Goal: Transaction & Acquisition: Purchase product/service

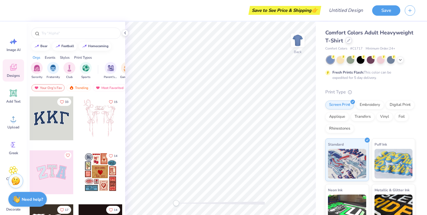
click at [348, 41] on icon at bounding box center [348, 40] width 3 height 3
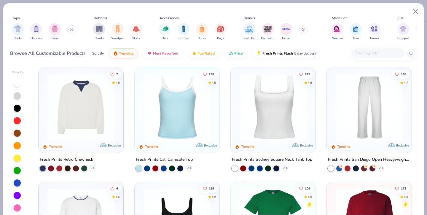
scroll to position [111, 0]
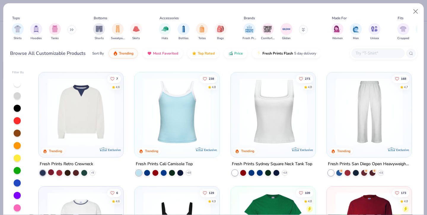
click at [49, 171] on div at bounding box center [51, 172] width 6 height 6
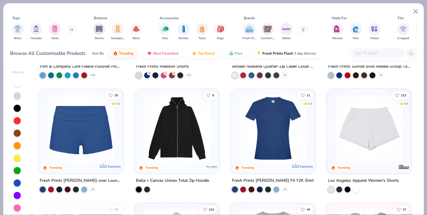
scroll to position [550, 0]
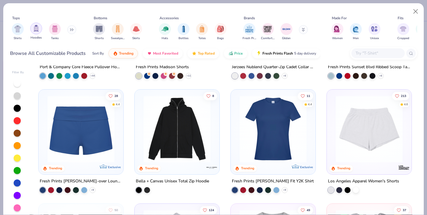
click at [33, 32] on div "filter for Hoodies" at bounding box center [36, 29] width 12 height 12
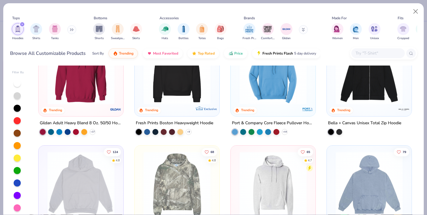
scroll to position [32, 0]
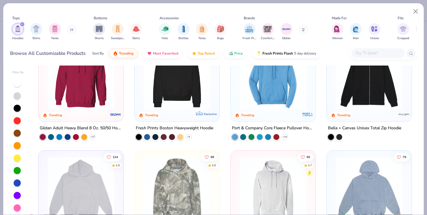
click at [185, 102] on img at bounding box center [177, 75] width 73 height 67
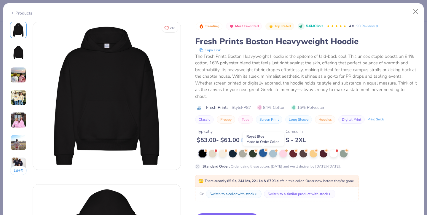
click at [266, 153] on div at bounding box center [263, 153] width 8 height 8
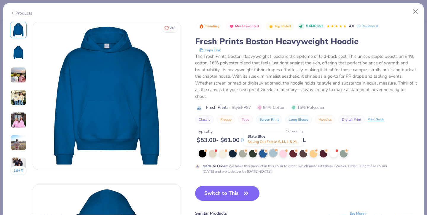
click at [277, 153] on div at bounding box center [273, 153] width 8 height 8
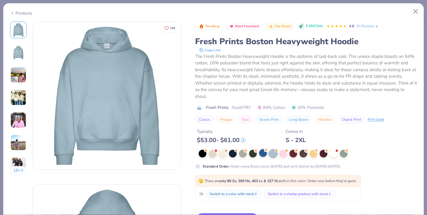
click at [260, 153] on div at bounding box center [263, 153] width 8 height 8
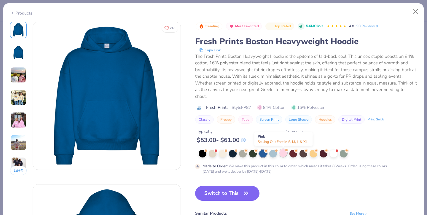
click at [285, 155] on div at bounding box center [283, 153] width 8 height 8
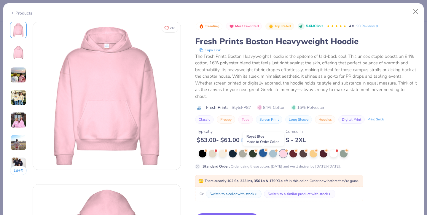
click at [262, 153] on div at bounding box center [263, 153] width 8 height 8
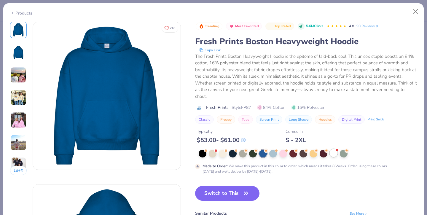
click at [335, 152] on div at bounding box center [334, 153] width 8 height 8
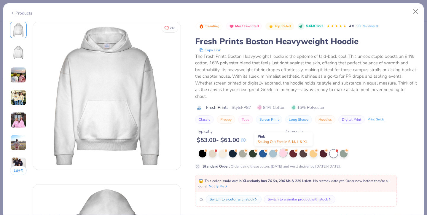
click at [286, 155] on div at bounding box center [283, 153] width 8 height 8
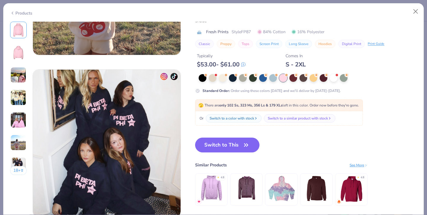
scroll to position [904, 0]
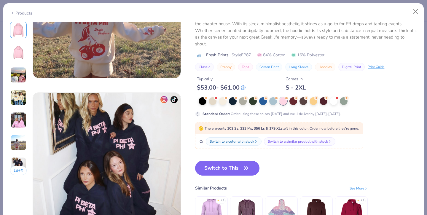
click at [234, 167] on button "Switch to This" at bounding box center [227, 168] width 64 height 15
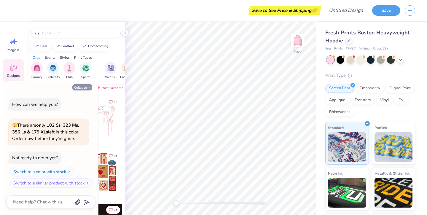
click at [84, 86] on button "Collapse" at bounding box center [82, 87] width 20 height 6
type textarea "x"
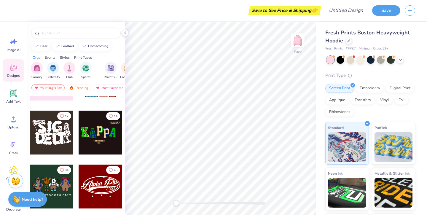
scroll to position [94, 0]
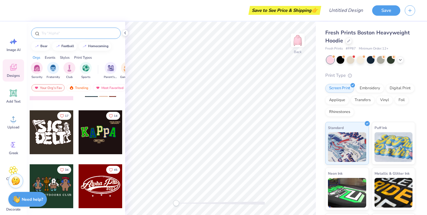
click at [90, 37] on div at bounding box center [76, 33] width 90 height 11
click at [90, 33] on input "text" at bounding box center [79, 33] width 76 height 6
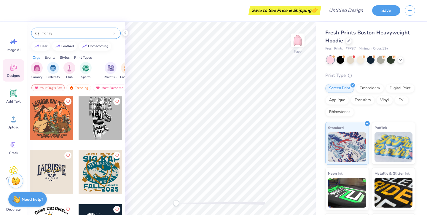
type input "money"
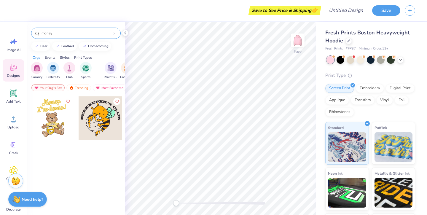
click at [115, 33] on div "money" at bounding box center [76, 33] width 90 height 11
click at [115, 33] on icon at bounding box center [114, 33] width 2 height 2
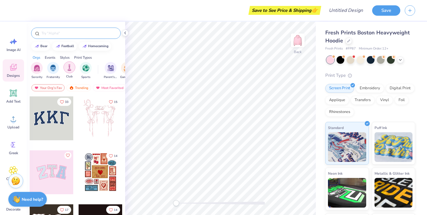
click at [68, 68] on img "filter for Club" at bounding box center [69, 67] width 7 height 7
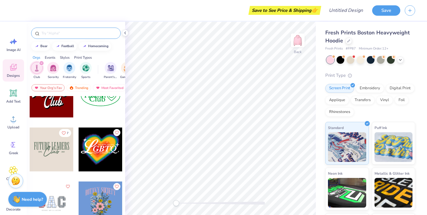
scroll to position [111, 0]
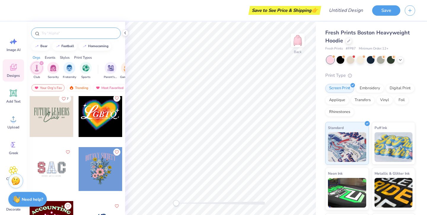
click at [44, 122] on div at bounding box center [52, 115] width 44 height 44
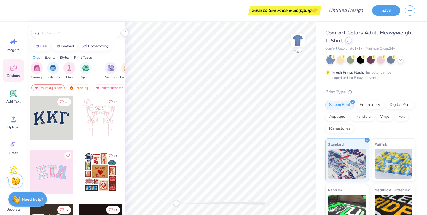
click at [348, 41] on icon at bounding box center [348, 40] width 3 height 3
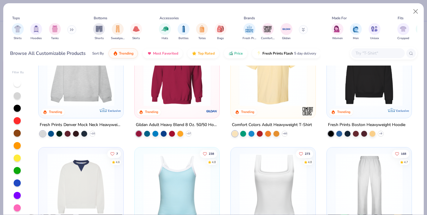
scroll to position [39, 0]
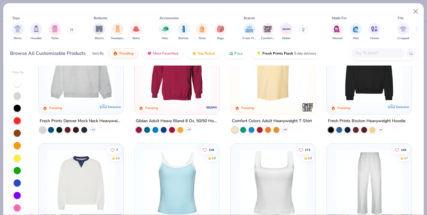
click at [383, 130] on div "+ 9" at bounding box center [381, 130] width 6 height 6
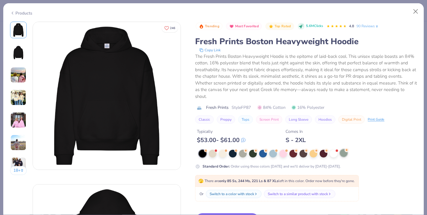
click at [347, 154] on div at bounding box center [344, 153] width 8 height 8
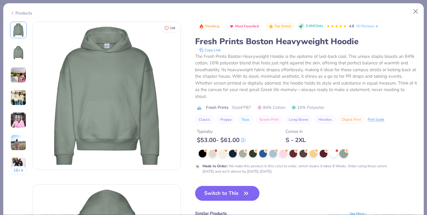
click at [299, 151] on div at bounding box center [308, 154] width 218 height 8
click at [415, 11] on button "Close" at bounding box center [415, 11] width 11 height 11
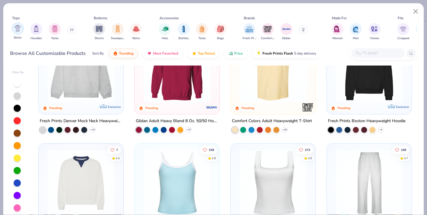
click at [36, 28] on img "filter for Hoodies" at bounding box center [36, 28] width 7 height 7
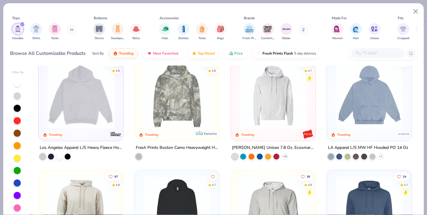
scroll to position [133, 0]
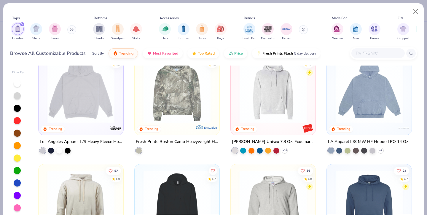
click at [381, 112] on img at bounding box center [369, 89] width 73 height 67
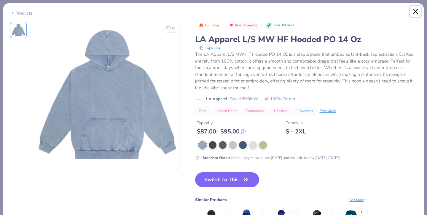
click at [416, 12] on button "Close" at bounding box center [415, 11] width 11 height 11
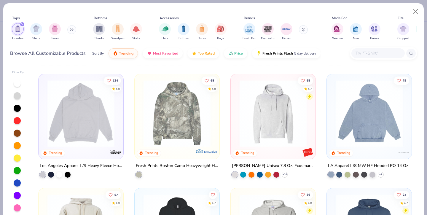
scroll to position [112, 0]
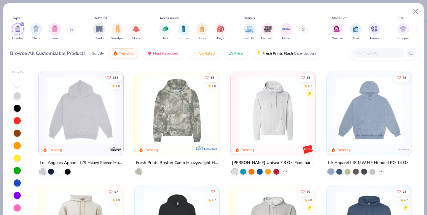
click at [82, 94] on img at bounding box center [80, 110] width 73 height 67
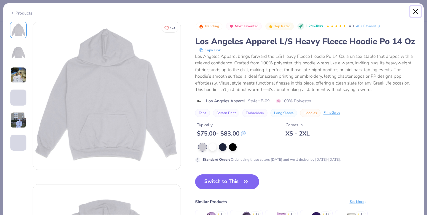
click at [414, 11] on button "Close" at bounding box center [415, 11] width 11 height 11
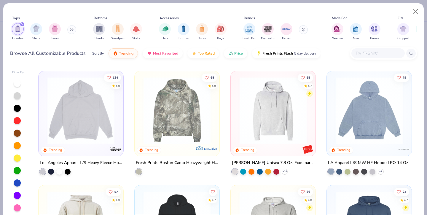
click at [198, 108] on img at bounding box center [177, 110] width 73 height 67
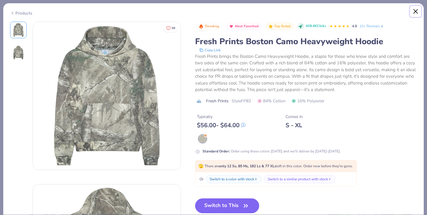
click at [414, 12] on button "Close" at bounding box center [415, 11] width 11 height 11
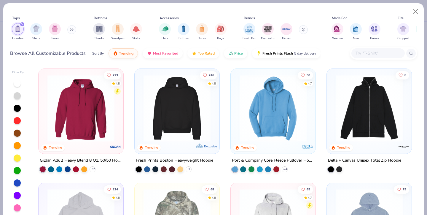
click at [196, 113] on img at bounding box center [177, 108] width 73 height 67
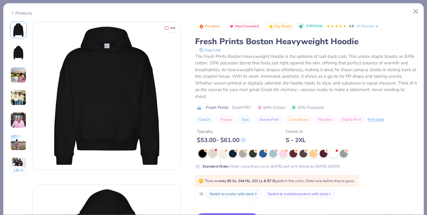
click at [213, 149] on div at bounding box center [213, 153] width 8 height 8
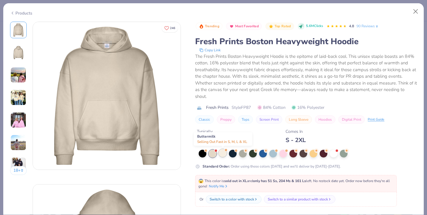
click at [221, 156] on div at bounding box center [223, 153] width 8 height 8
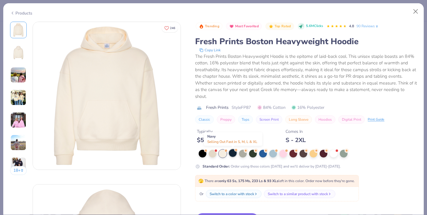
click at [233, 155] on div at bounding box center [233, 153] width 8 height 8
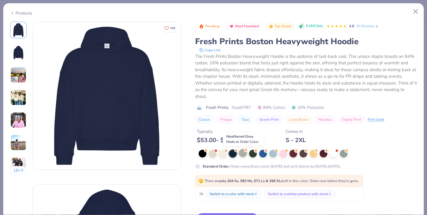
click at [245, 155] on div at bounding box center [243, 153] width 8 height 8
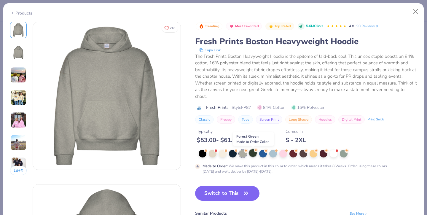
click at [254, 156] on div at bounding box center [253, 153] width 8 height 8
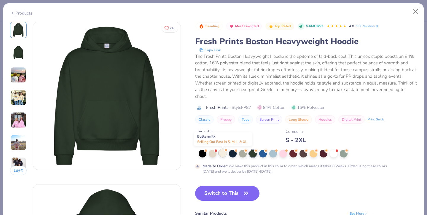
click at [224, 154] on div at bounding box center [223, 153] width 8 height 8
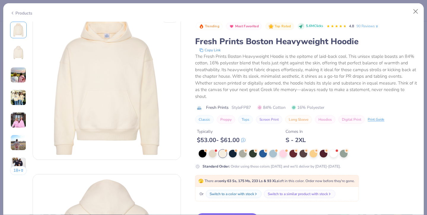
click at [20, 97] on img at bounding box center [18, 98] width 16 height 16
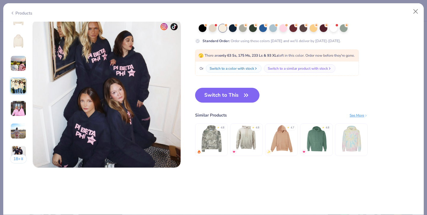
scroll to position [968, 0]
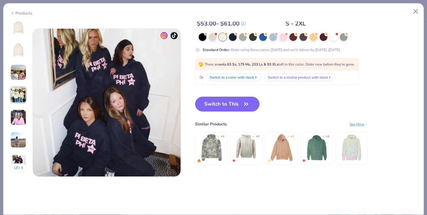
click at [226, 107] on button "Switch to This" at bounding box center [227, 104] width 64 height 15
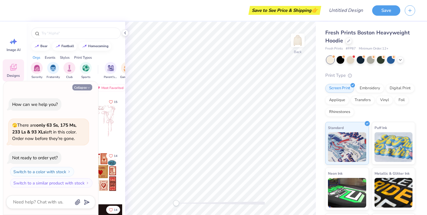
click at [83, 88] on button "Collapse" at bounding box center [82, 87] width 20 height 6
type textarea "x"
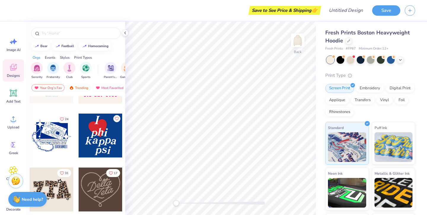
scroll to position [347, 0]
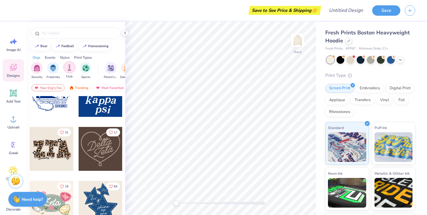
click at [68, 67] on img "filter for Club" at bounding box center [69, 67] width 7 height 7
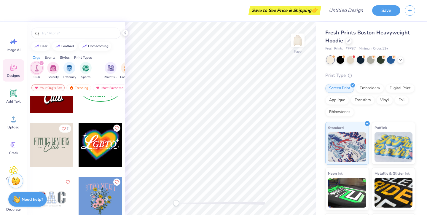
scroll to position [82, 0]
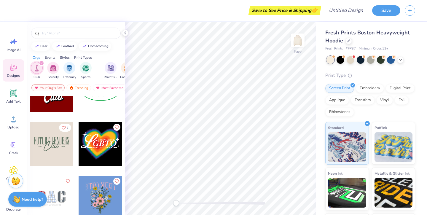
click at [57, 147] on div at bounding box center [52, 144] width 44 height 44
